Goal: Check status: Check status

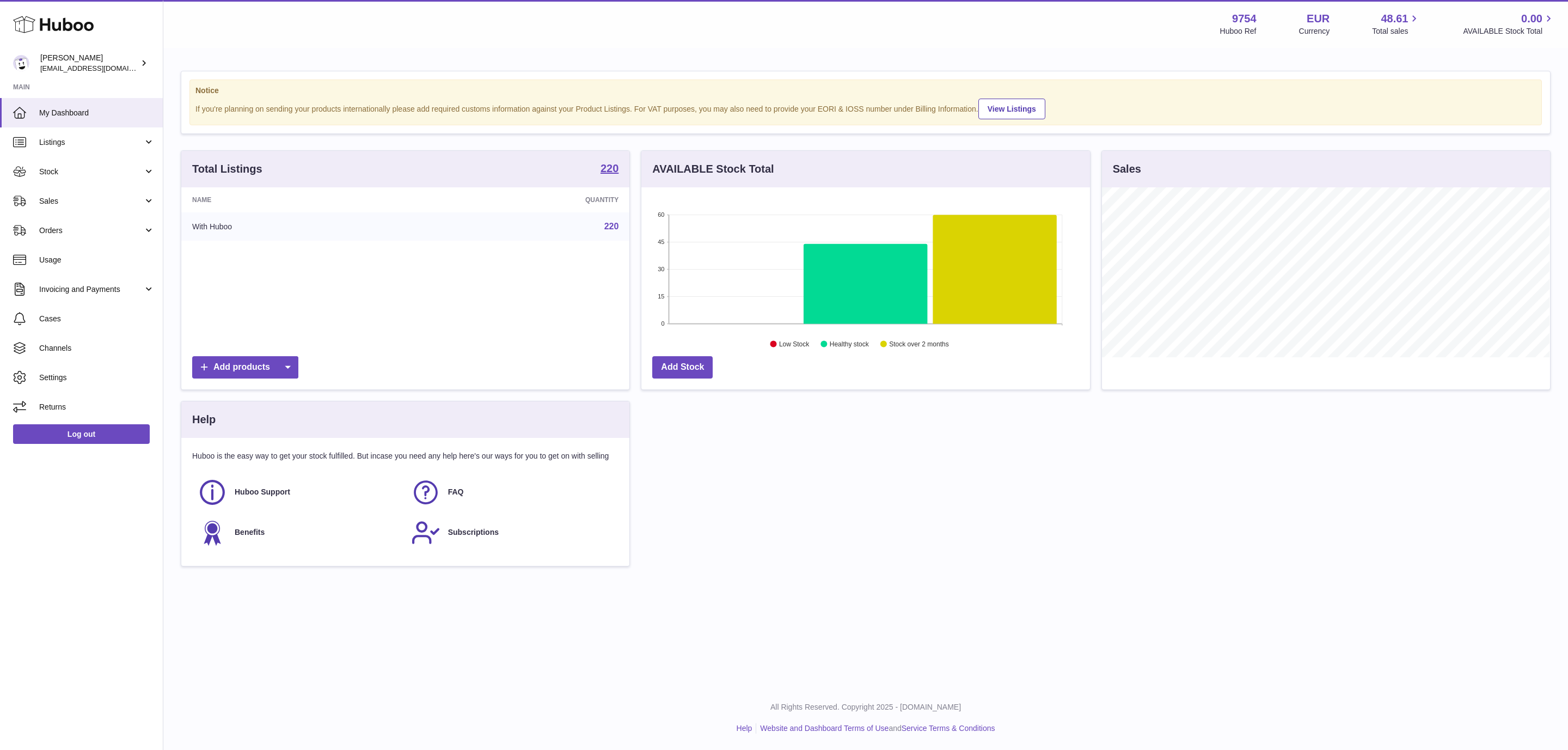
scroll to position [170, 447]
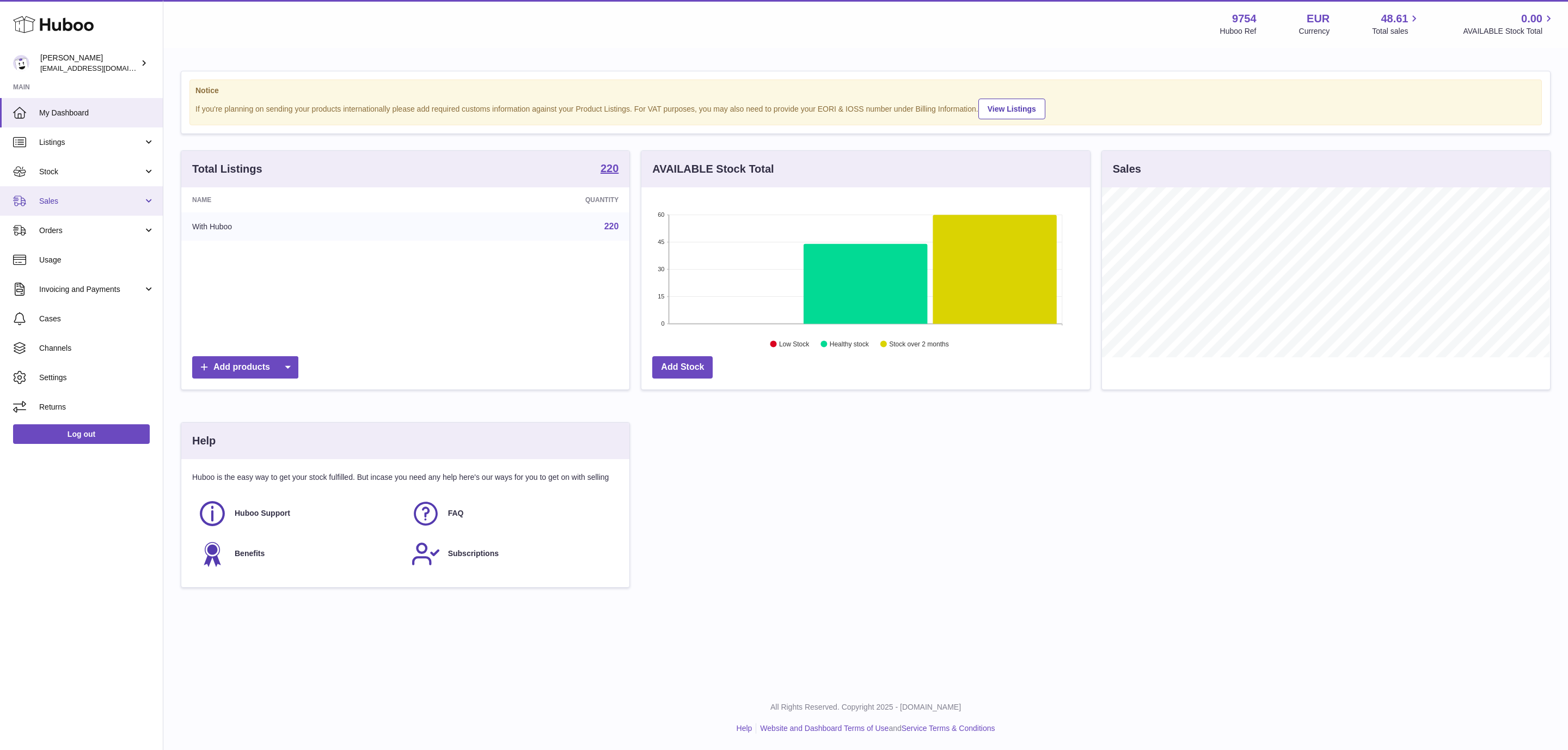
click at [114, 194] on link "Sales" at bounding box center [82, 201] width 163 height 29
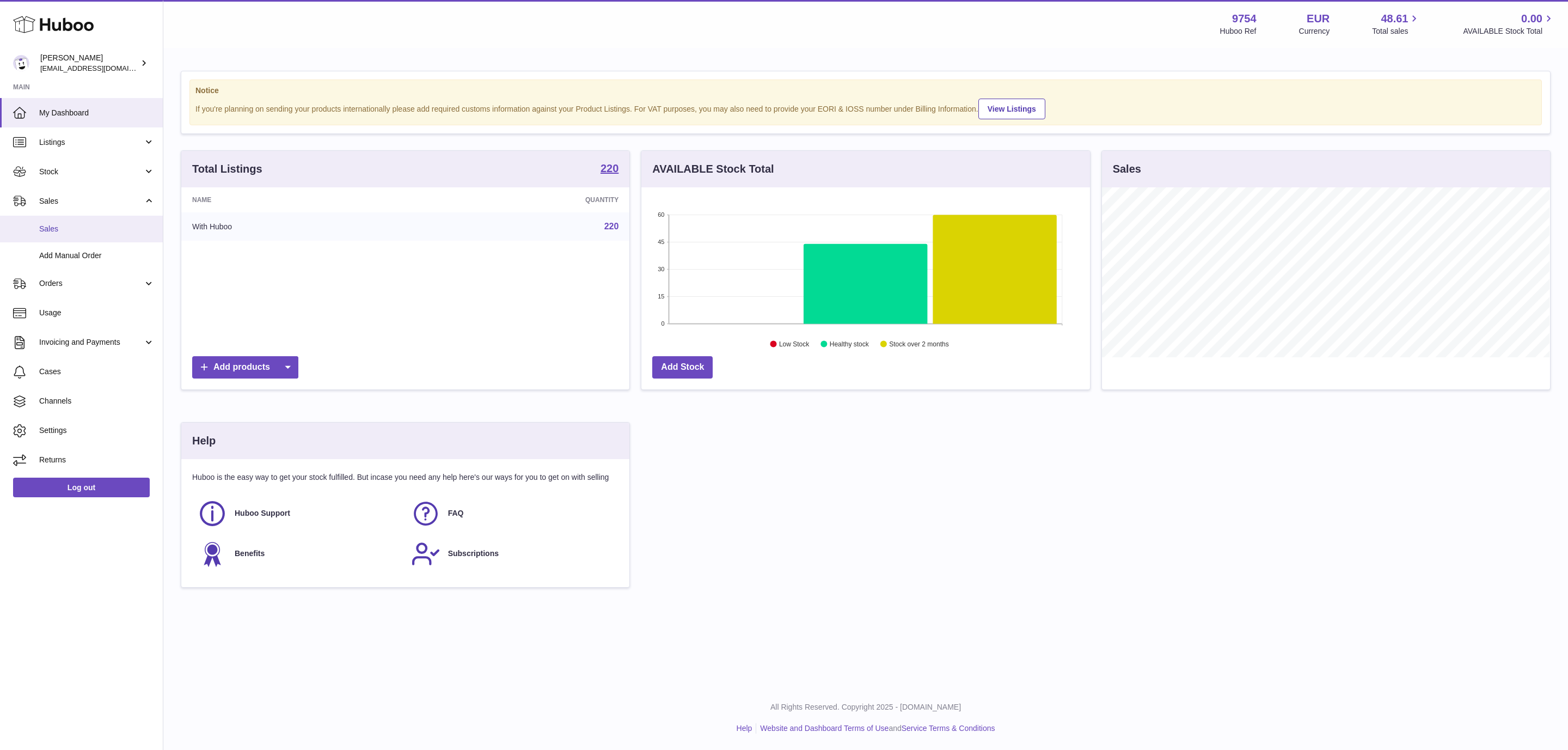
click at [85, 224] on span "Sales" at bounding box center [97, 229] width 115 height 10
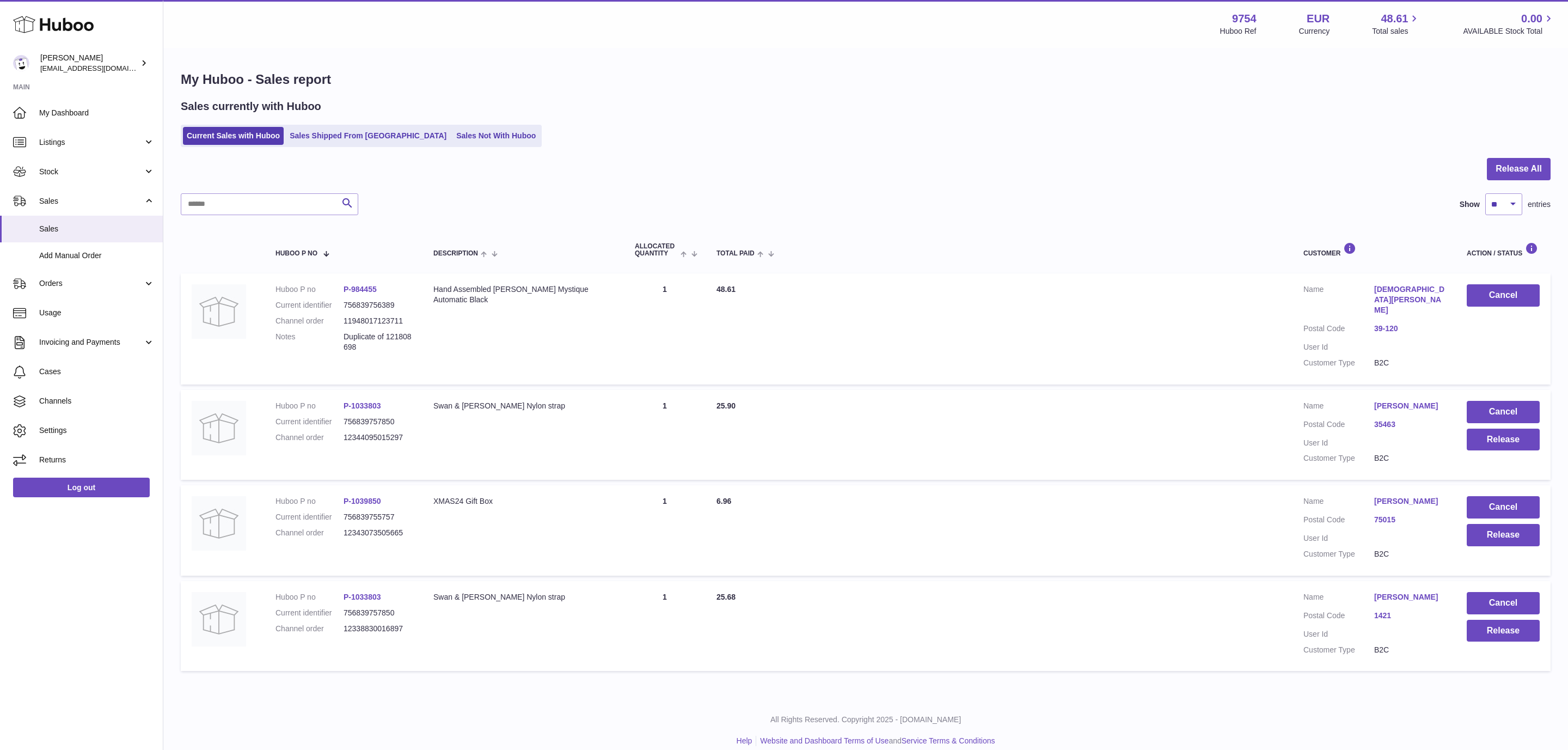
click at [319, 123] on div "Sales currently with Huboo Current Sales with Huboo Sales Shipped From [GEOGRAP…" at bounding box center [866, 123] width 1370 height 48
click at [321, 124] on div "Sales currently with Huboo Current Sales with Huboo Sales Shipped From [GEOGRAP…" at bounding box center [866, 123] width 1370 height 48
click at [328, 130] on link "Sales Shipped From [GEOGRAPHIC_DATA]" at bounding box center [368, 136] width 165 height 18
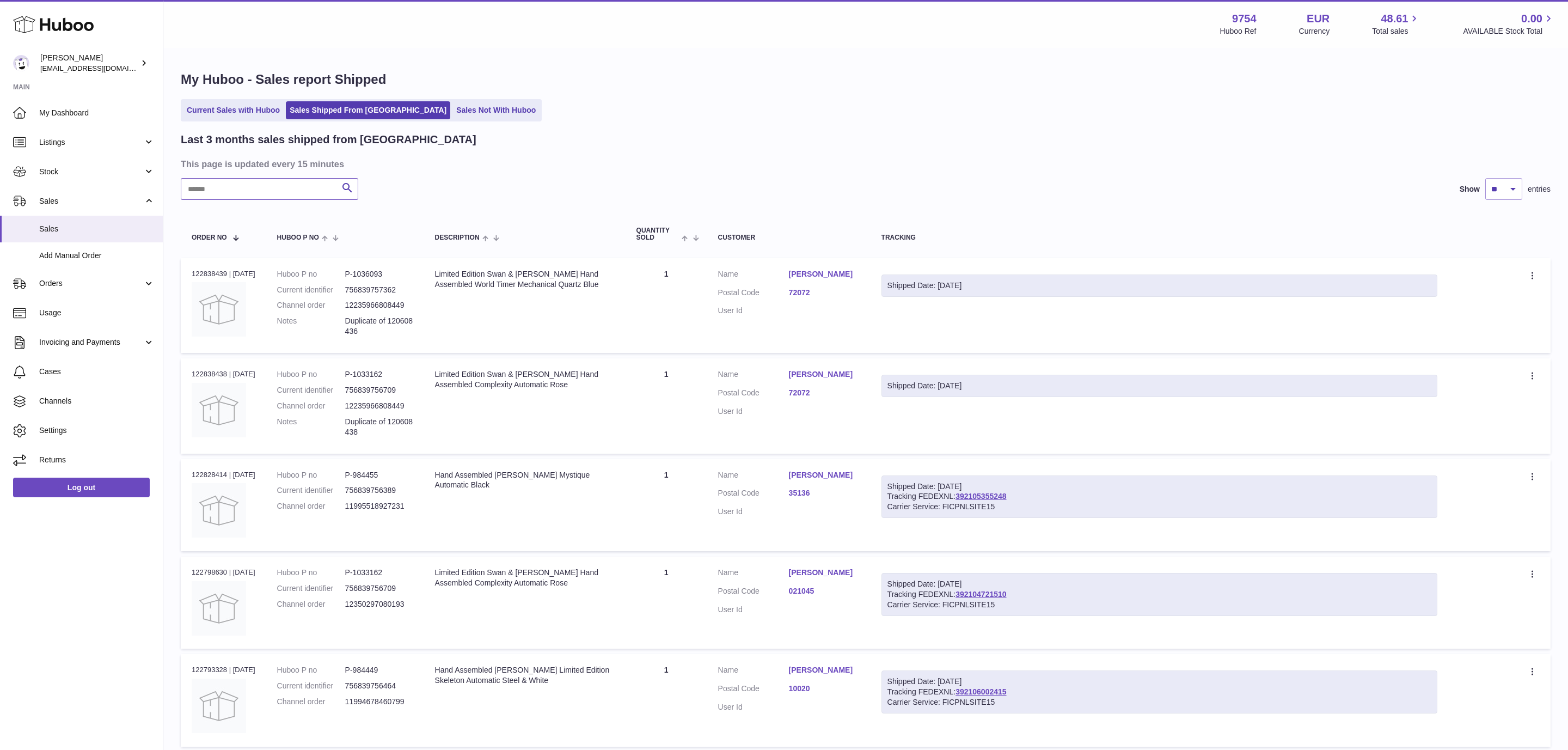
click at [253, 191] on input "text" at bounding box center [269, 189] width 177 height 22
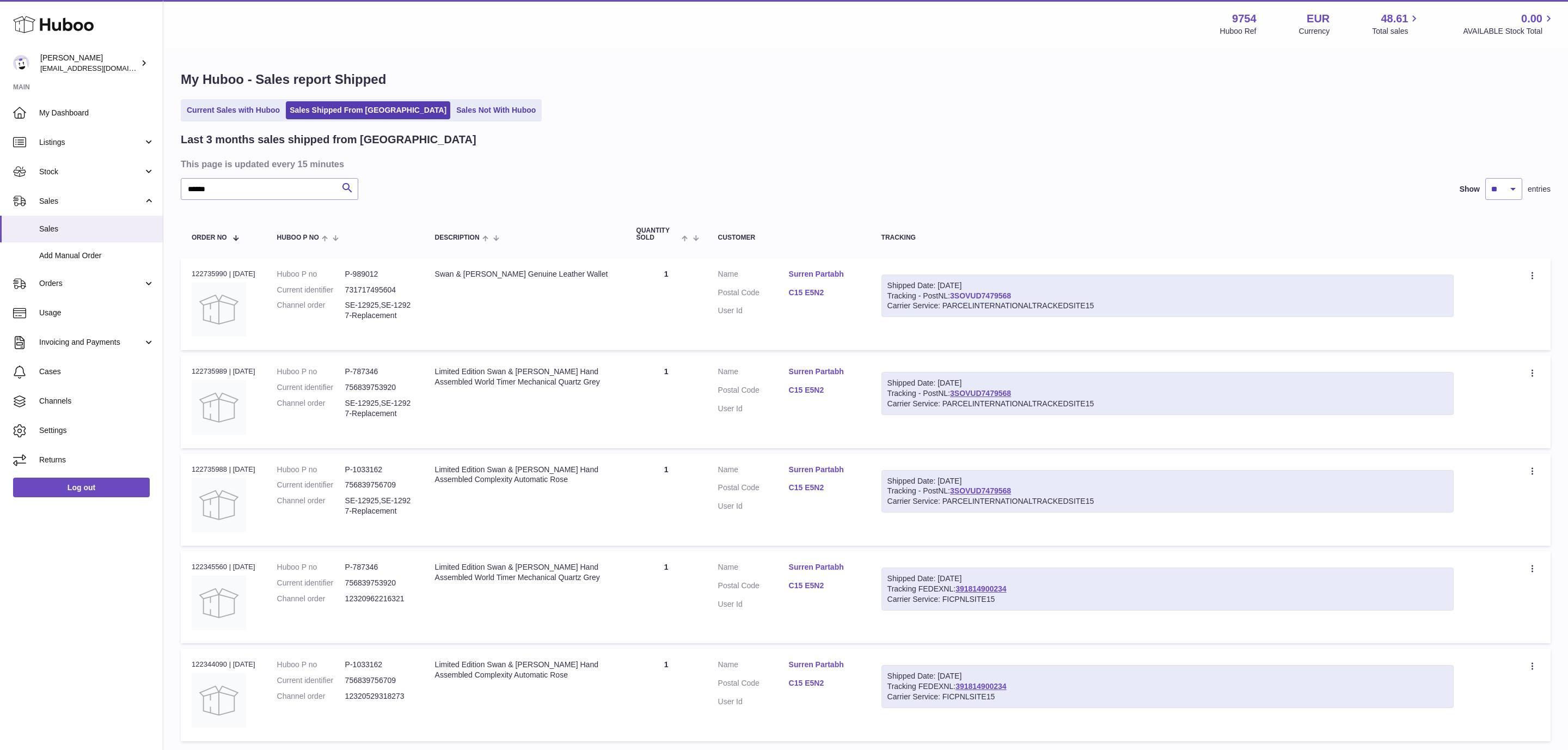
click at [987, 299] on link "3SOVUD7479568" at bounding box center [981, 296] width 61 height 9
click at [195, 189] on input "******" at bounding box center [269, 189] width 177 height 22
paste input "*"
type input "*******"
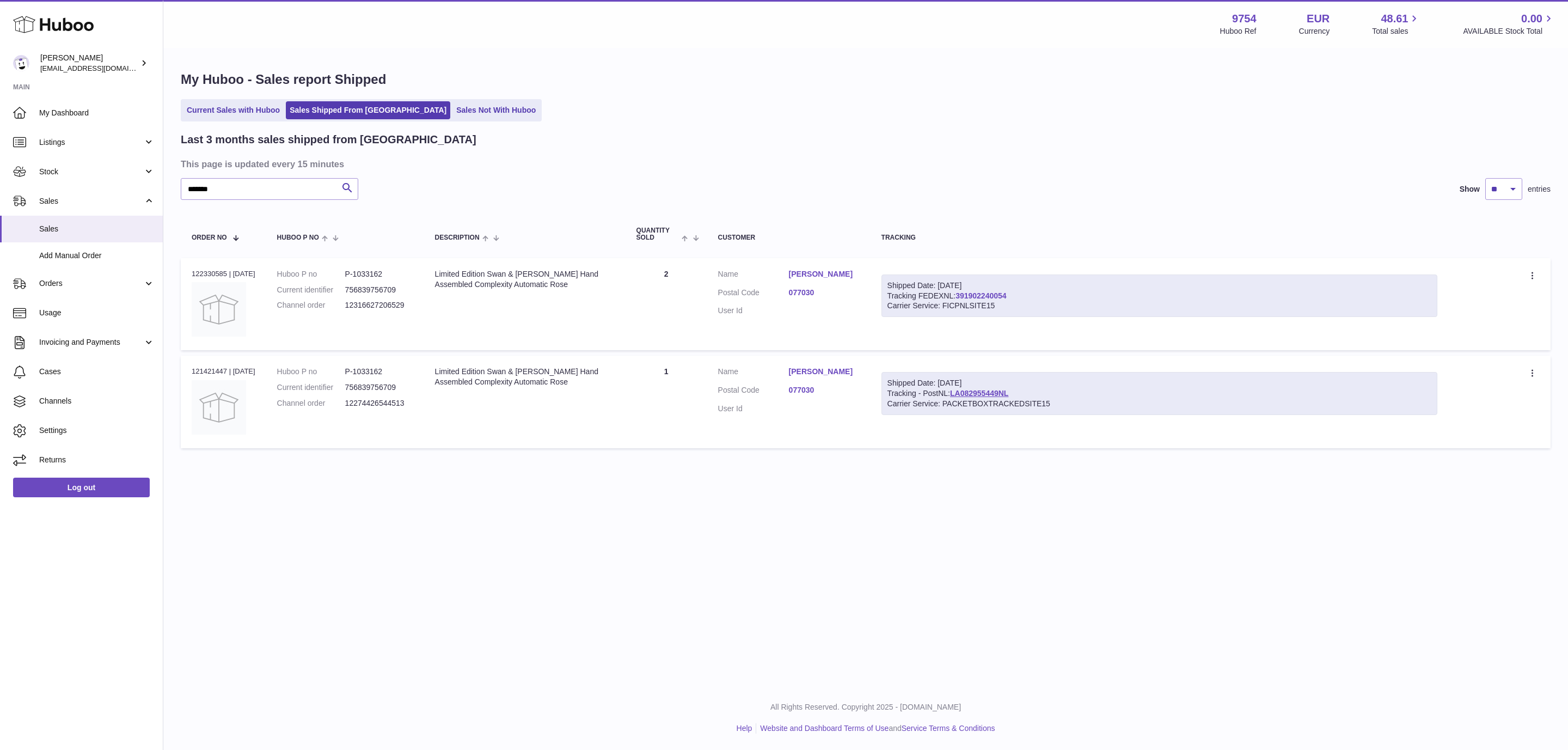
click at [989, 296] on link "391902240054" at bounding box center [981, 296] width 51 height 9
drag, startPoint x: 667, startPoint y: 271, endPoint x: 673, endPoint y: 279, distance: 10.0
click at [667, 272] on td "Quantity 2" at bounding box center [666, 304] width 82 height 92
click at [669, 277] on td "Quantity 2" at bounding box center [666, 304] width 82 height 92
click at [664, 272] on td "Quantity 2" at bounding box center [666, 304] width 82 height 92
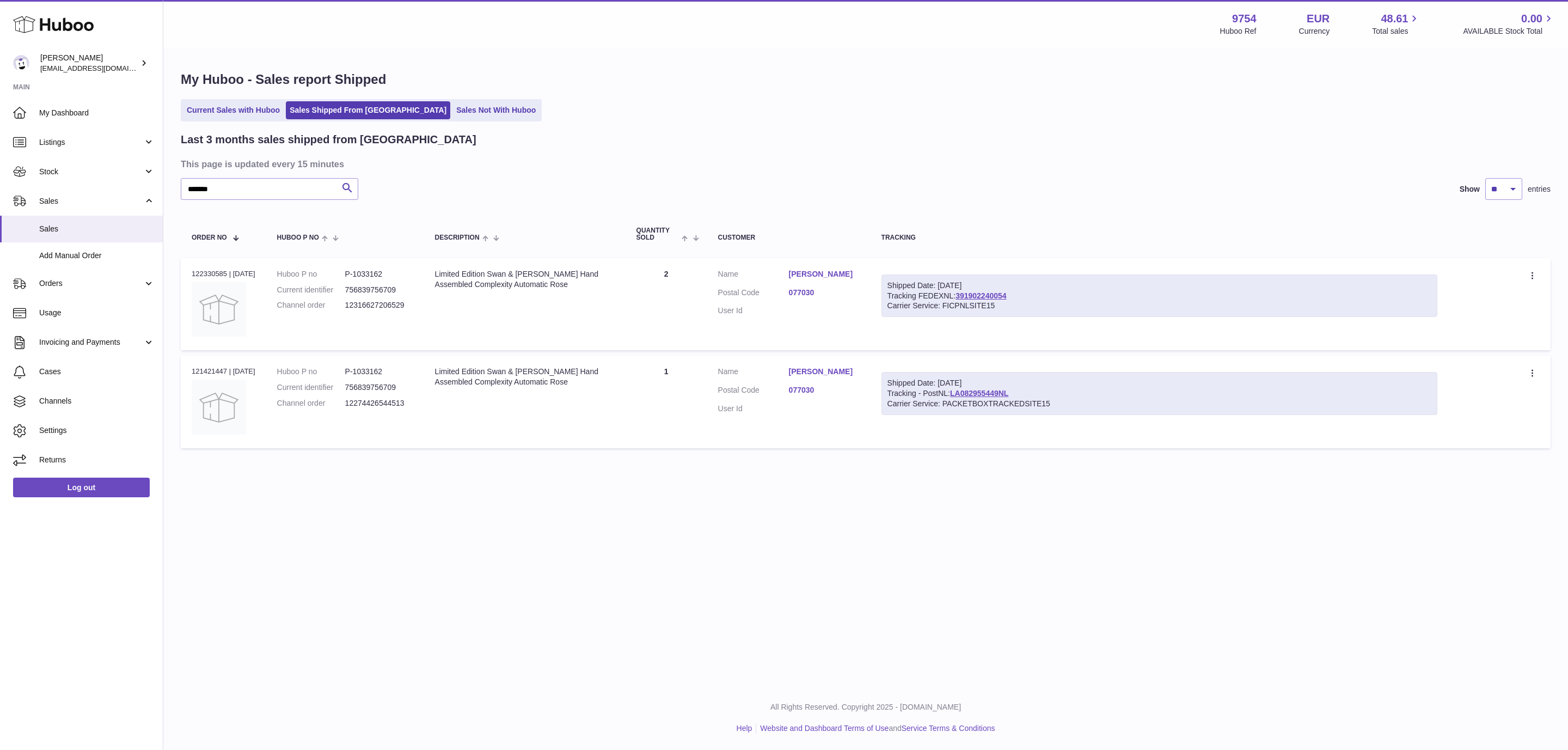
drag, startPoint x: 670, startPoint y: 275, endPoint x: 616, endPoint y: 284, distance: 54.7
click at [666, 275] on td "Quantity 2" at bounding box center [666, 304] width 82 height 92
click at [395, 305] on dd "12316627206529" at bounding box center [379, 305] width 68 height 10
